Goal: Information Seeking & Learning: Learn about a topic

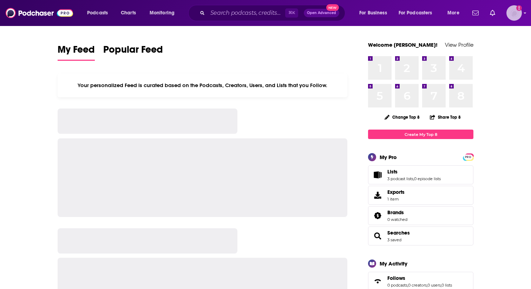
click at [519, 11] on icon "Add a profile image" at bounding box center [519, 8] width 6 height 6
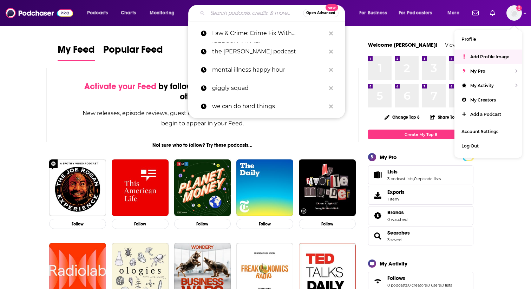
click at [235, 14] on input "Search podcasts, credits, & more..." at bounding box center [254, 12] width 95 height 11
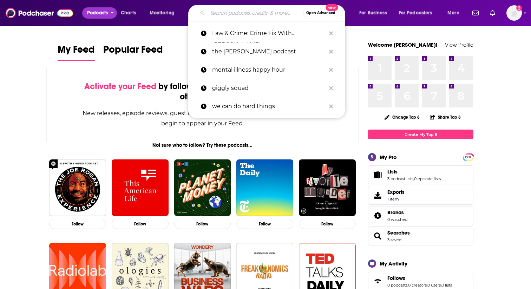
click at [99, 14] on span "Podcasts" at bounding box center [97, 13] width 21 height 10
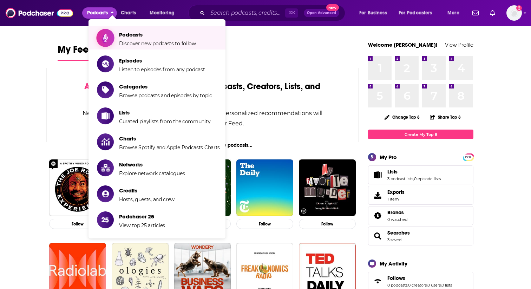
click at [141, 37] on span "Podcasts" at bounding box center [157, 34] width 77 height 7
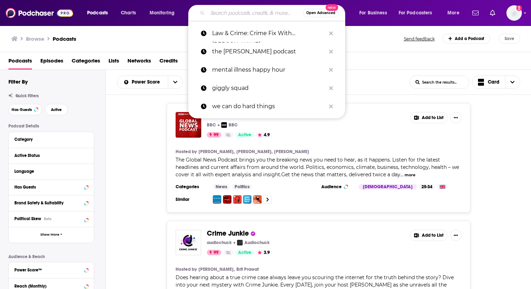
click at [234, 15] on input "Search podcasts, credits, & more..." at bounding box center [254, 12] width 95 height 11
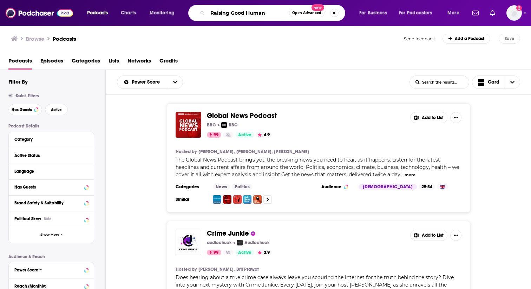
type input "Raising Good Humans"
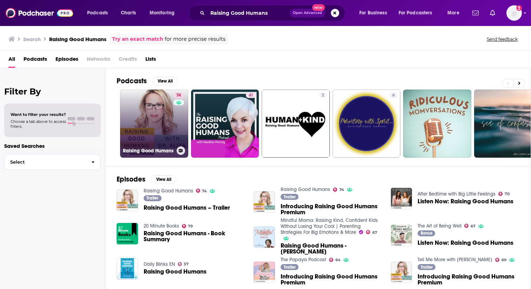
click at [161, 120] on link "74 Raising Good Humans" at bounding box center [154, 124] width 68 height 68
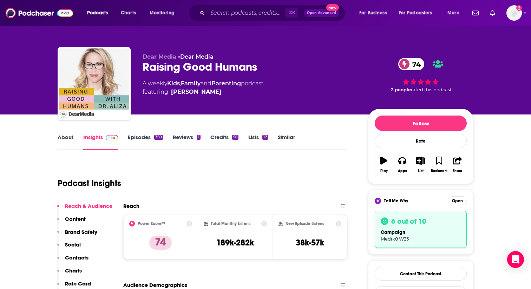
click at [290, 138] on link "Similar" at bounding box center [286, 142] width 17 height 16
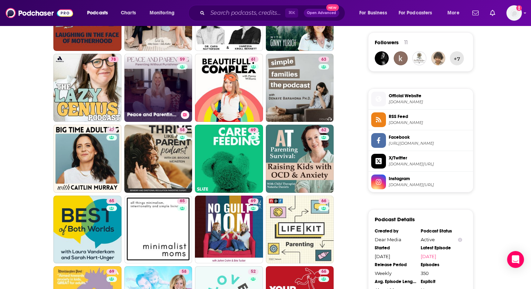
scroll to position [558, 0]
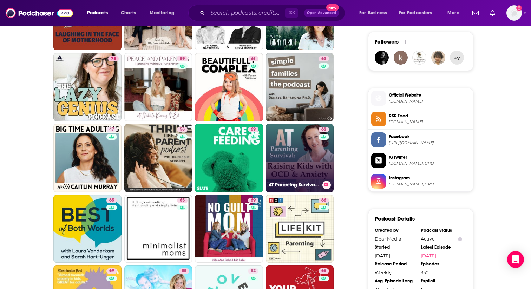
click at [297, 152] on link "62 AT Parenting Survival | Raising Kids with OCD & Anxiety" at bounding box center [300, 158] width 68 height 68
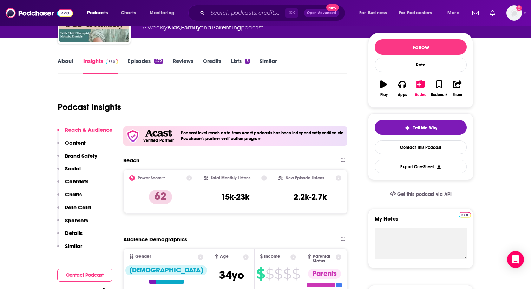
scroll to position [80, 0]
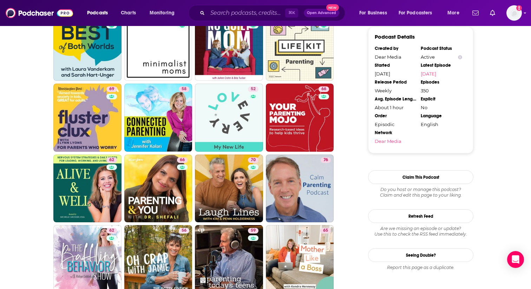
scroll to position [744, 0]
